Goal: Information Seeking & Learning: Learn about a topic

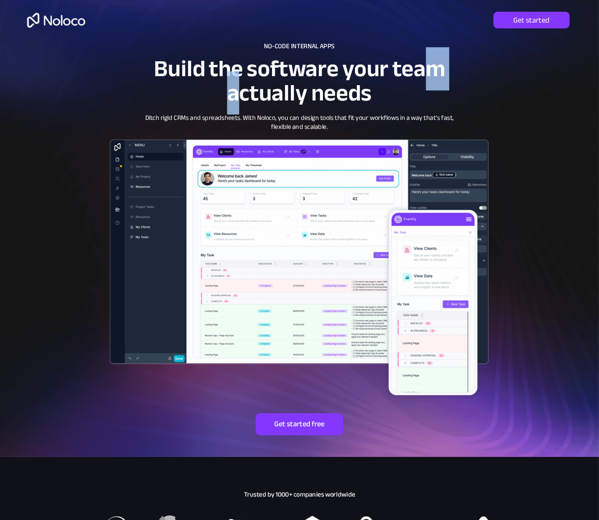
drag, startPoint x: 239, startPoint y: 79, endPoint x: 432, endPoint y: 80, distance: 192.5
click at [432, 80] on span "Build the software your team actually needs" at bounding box center [299, 80] width 291 height 67
click at [322, 80] on span "Build the software your team actually needs" at bounding box center [299, 80] width 291 height 67
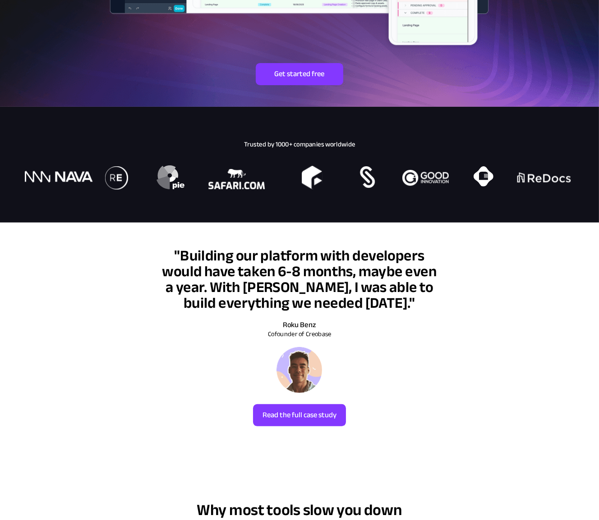
scroll to position [442, 0]
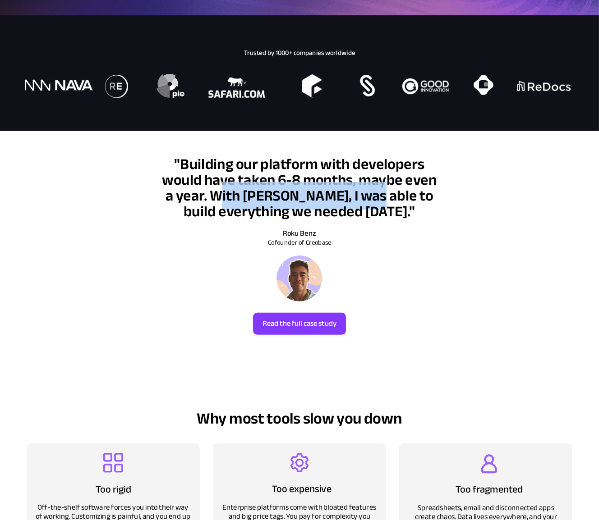
drag, startPoint x: 238, startPoint y: 197, endPoint x: 394, endPoint y: 194, distance: 156.5
click at [380, 197] on span ""Building our platform with developers would have taken 6-8 months, maybe even …" at bounding box center [299, 187] width 275 height 75
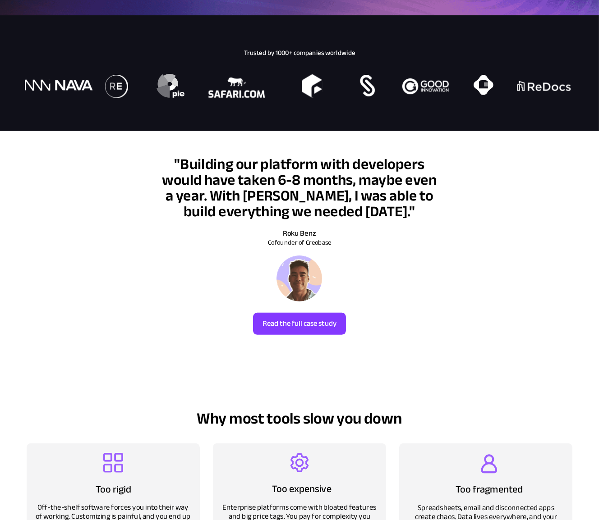
click at [418, 190] on span ""Building our platform with developers would have taken 6-8 months, maybe even …" at bounding box center [299, 187] width 275 height 75
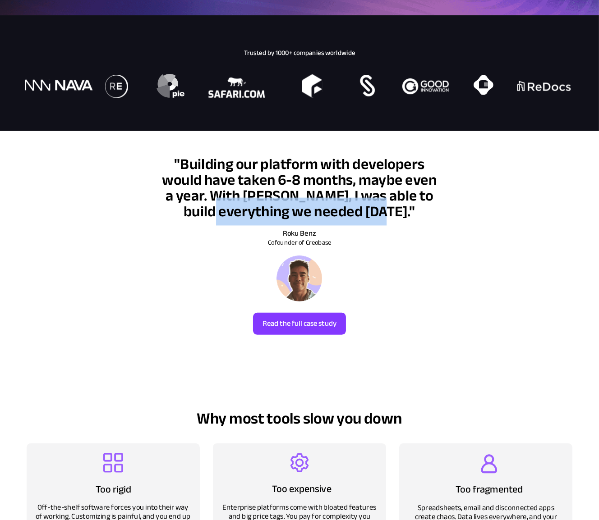
drag, startPoint x: 217, startPoint y: 218, endPoint x: 390, endPoint y: 211, distance: 172.8
click at [381, 211] on span ""Building our platform with developers would have taken 6-8 months, maybe even …" at bounding box center [299, 187] width 275 height 75
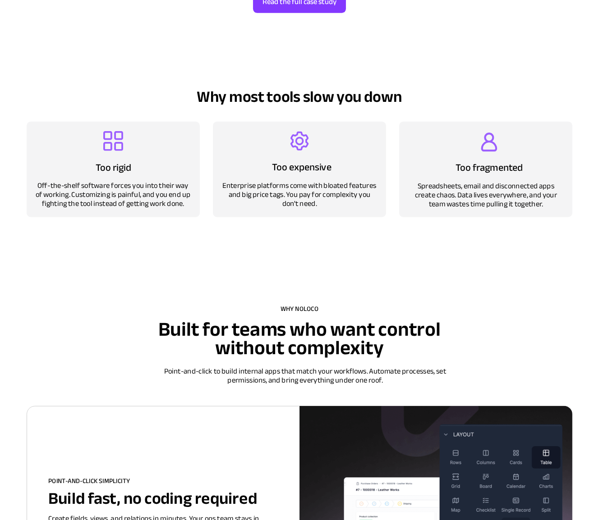
scroll to position [758, 0]
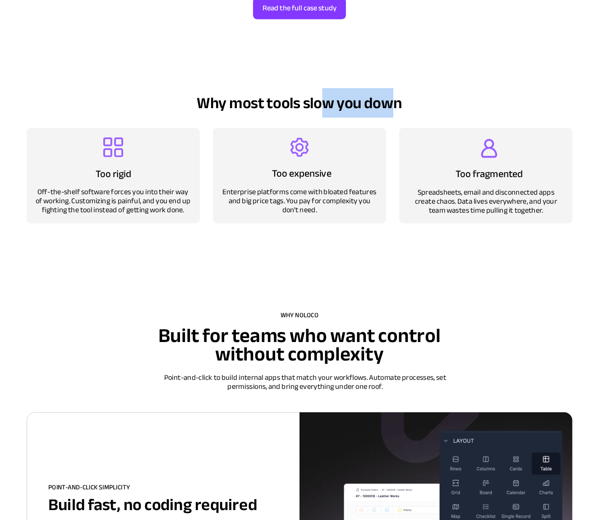
drag, startPoint x: 338, startPoint y: 107, endPoint x: 400, endPoint y: 107, distance: 62.2
click at [396, 107] on span "Why most tools slow you down" at bounding box center [299, 102] width 205 height 29
click at [400, 107] on span "Why most tools slow you down" at bounding box center [299, 102] width 205 height 29
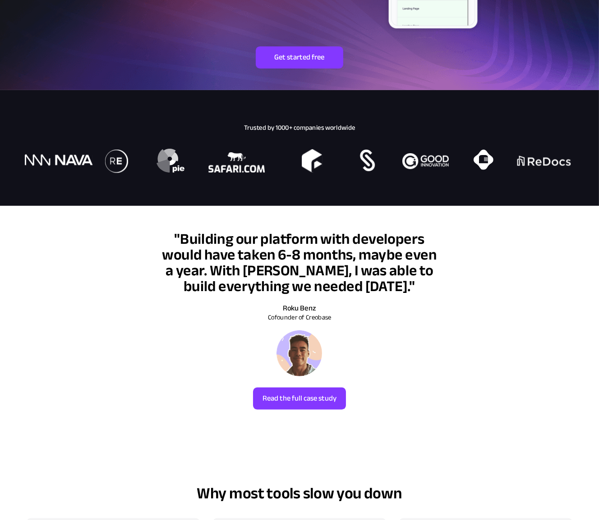
scroll to position [0, 0]
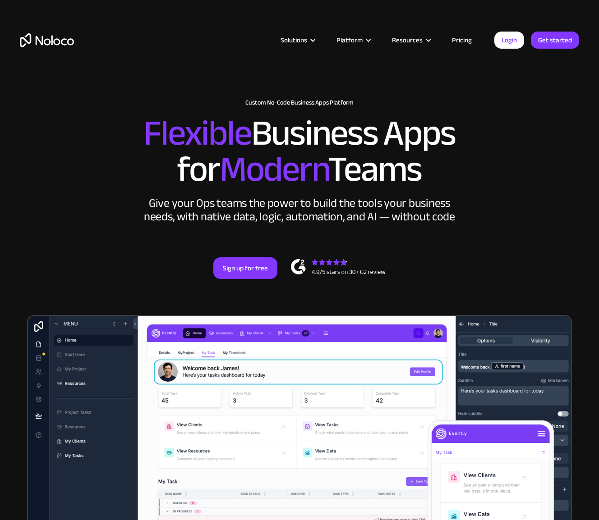
click at [462, 42] on link "Pricing" at bounding box center [462, 40] width 42 height 12
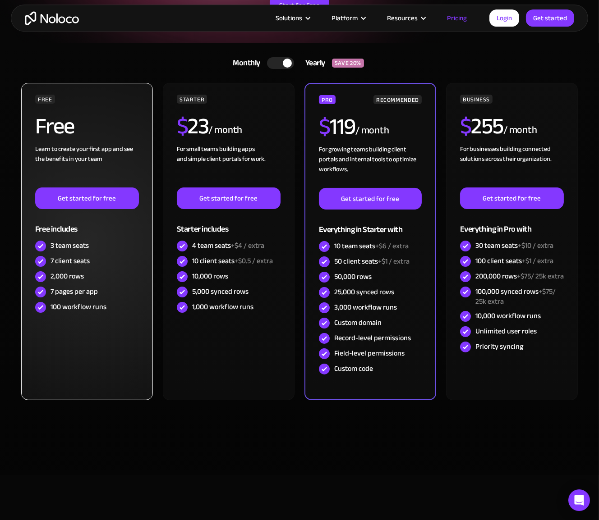
scroll to position [189, 0]
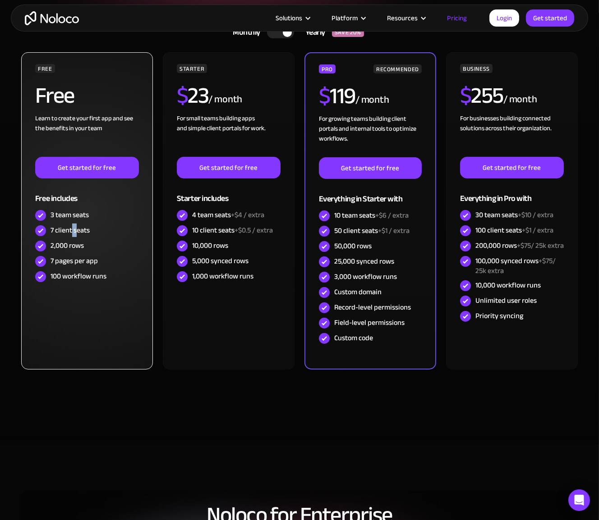
drag, startPoint x: 73, startPoint y: 233, endPoint x: 84, endPoint y: 232, distance: 11.8
click at [80, 233] on div "7 client seats" at bounding box center [70, 230] width 39 height 10
click at [99, 231] on div "7 client seats" at bounding box center [87, 230] width 104 height 15
